Goal: Task Accomplishment & Management: Use online tool/utility

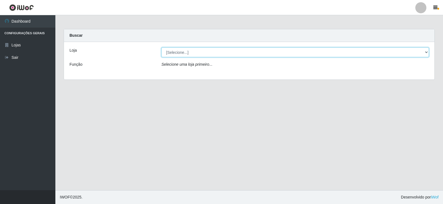
drag, startPoint x: 193, startPoint y: 50, endPoint x: 196, endPoint y: 56, distance: 6.1
click at [194, 51] on select "[Selecione...] SuperFácil Atacado - [GEOGRAPHIC_DATA]" at bounding box center [294, 53] width 267 height 10
click at [161, 48] on select "[Selecione...] SuperFácil Atacado - [GEOGRAPHIC_DATA]" at bounding box center [294, 53] width 267 height 10
click at [204, 49] on select "[Selecione...] SuperFácil Atacado - [GEOGRAPHIC_DATA]" at bounding box center [294, 53] width 267 height 10
select select "504"
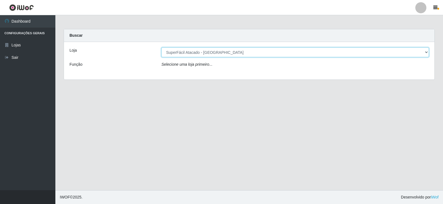
click at [161, 48] on select "[Selecione...] SuperFácil Atacado - [GEOGRAPHIC_DATA]" at bounding box center [294, 53] width 267 height 10
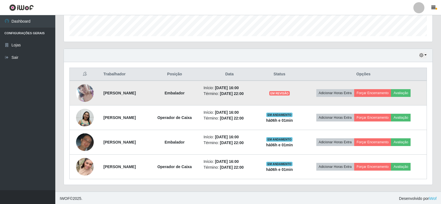
scroll to position [163, 0]
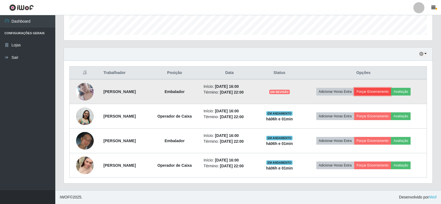
click at [371, 90] on button "Forçar Encerramento" at bounding box center [372, 92] width 37 height 8
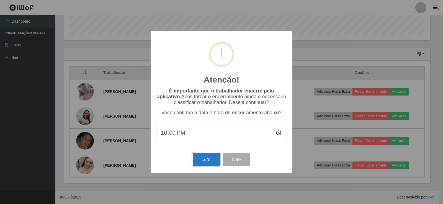
click at [197, 158] on button "Sim" at bounding box center [206, 159] width 27 height 13
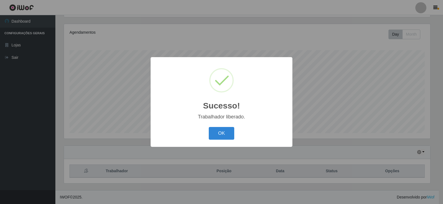
click at [218, 139] on button "OK" at bounding box center [222, 133] width 26 height 13
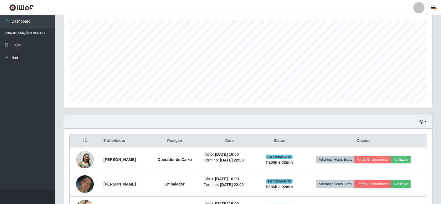
scroll to position [138, 0]
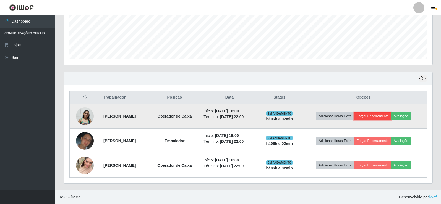
click at [372, 113] on button "Forçar Encerramento" at bounding box center [372, 117] width 37 height 8
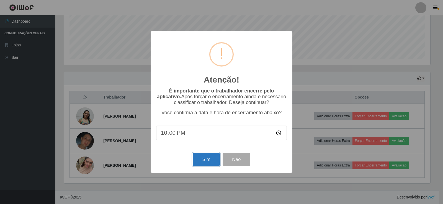
click at [204, 159] on button "Sim" at bounding box center [206, 159] width 27 height 13
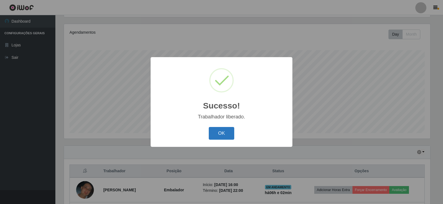
click at [220, 134] on button "OK" at bounding box center [222, 133] width 26 height 13
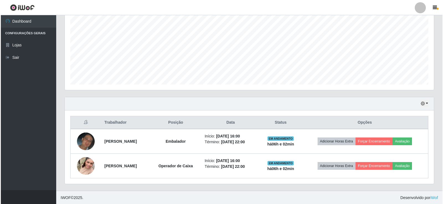
scroll to position [114, 0]
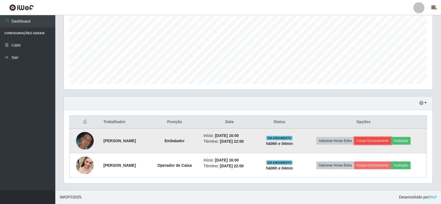
click at [380, 141] on button "Forçar Encerramento" at bounding box center [372, 141] width 37 height 8
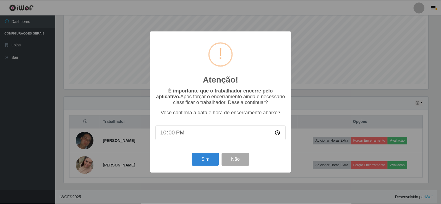
scroll to position [115, 366]
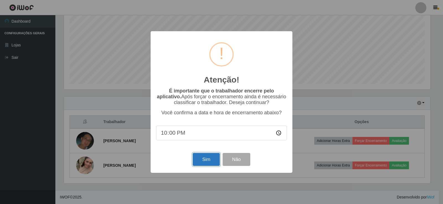
click at [210, 161] on button "Sim" at bounding box center [206, 159] width 27 height 13
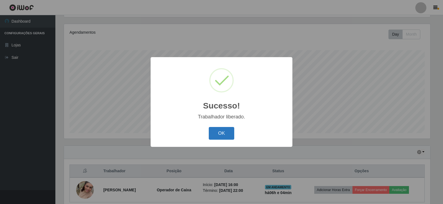
click at [233, 134] on button "OK" at bounding box center [222, 133] width 26 height 13
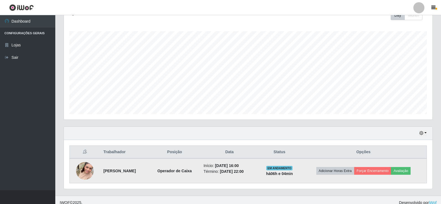
scroll to position [89, 0]
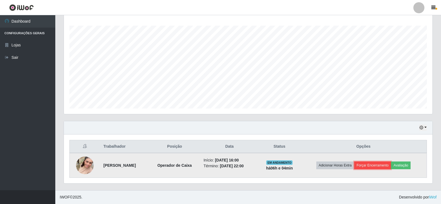
click at [366, 168] on button "Forçar Encerramento" at bounding box center [372, 166] width 37 height 8
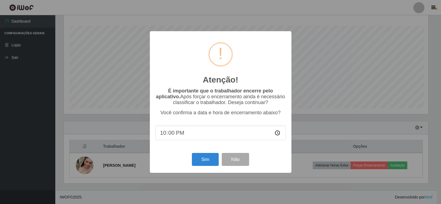
scroll to position [115, 366]
click at [206, 157] on button "Sim" at bounding box center [206, 159] width 27 height 13
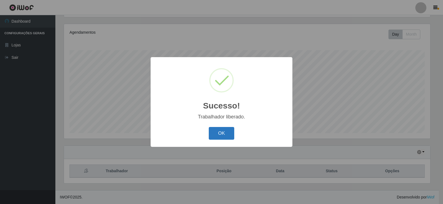
click at [220, 135] on button "OK" at bounding box center [222, 133] width 26 height 13
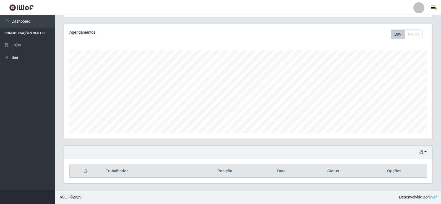
scroll to position [115, 369]
